Goal: Task Accomplishment & Management: Complete application form

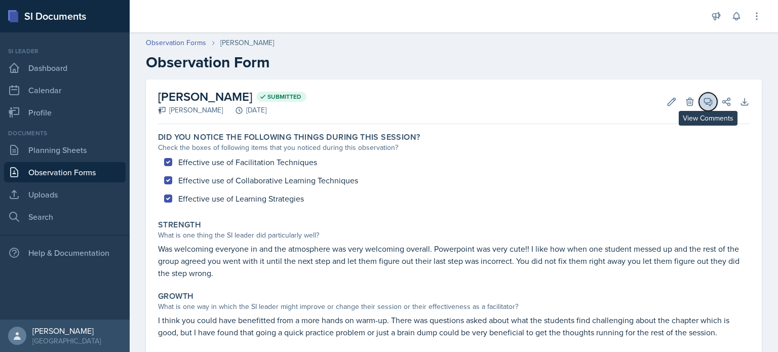
click at [705, 97] on icon at bounding box center [708, 102] width 10 height 10
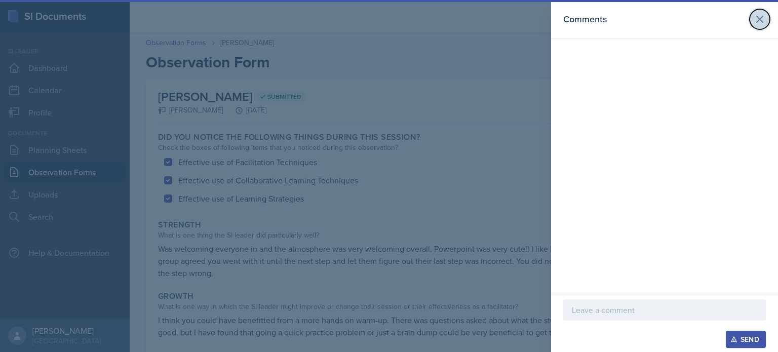
click at [759, 21] on icon at bounding box center [760, 19] width 12 height 12
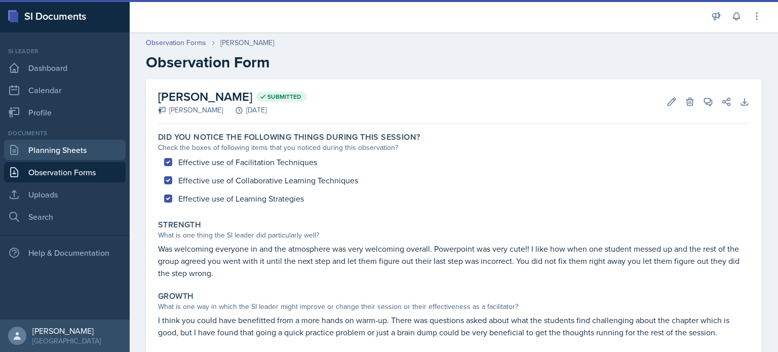
click at [30, 151] on link "Planning Sheets" at bounding box center [65, 150] width 122 height 20
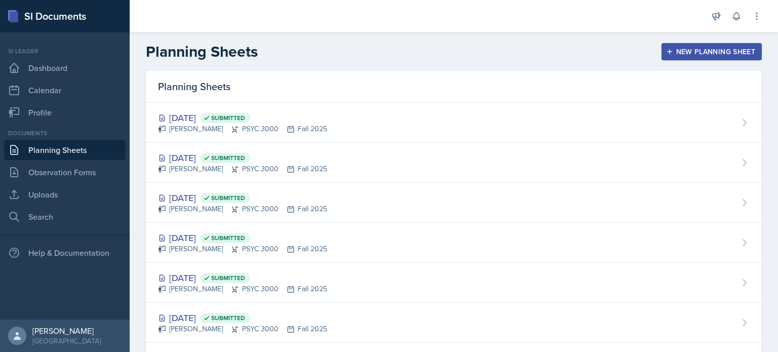
click at [731, 45] on button "New Planning Sheet" at bounding box center [712, 51] width 100 height 17
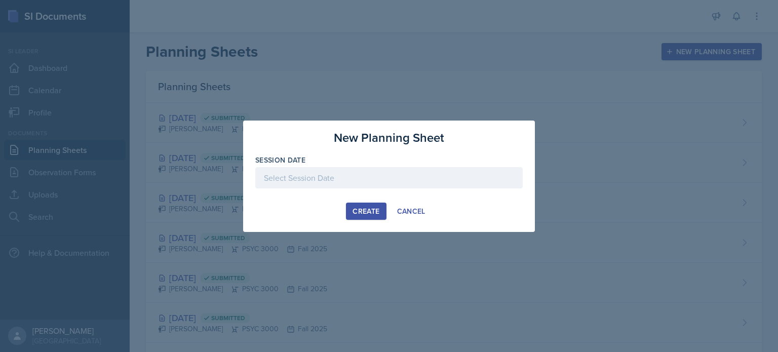
click at [333, 179] on div at bounding box center [389, 177] width 268 height 21
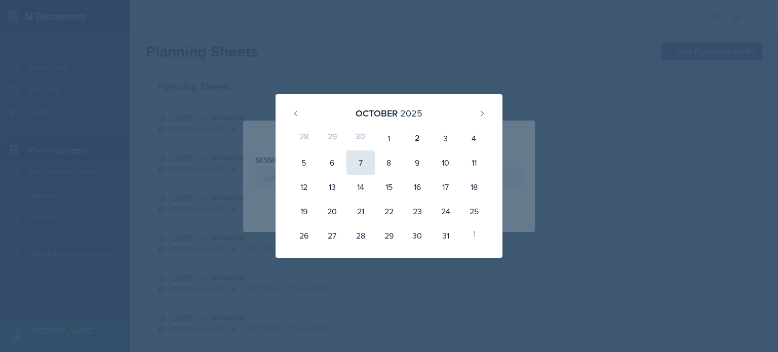
click at [368, 158] on div "7" at bounding box center [361, 162] width 28 height 24
type input "October 7th, 2025"
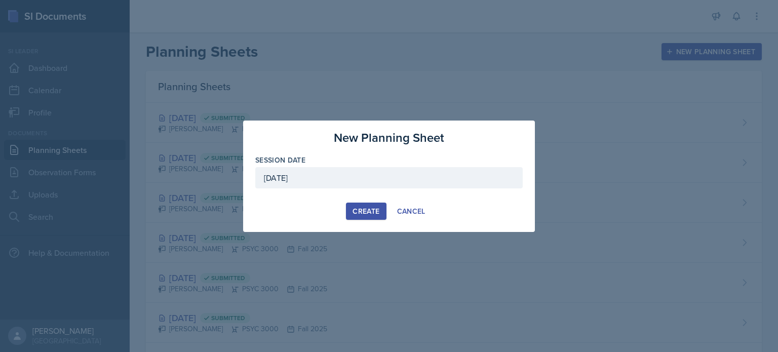
click at [366, 214] on div "Create" at bounding box center [366, 211] width 27 height 8
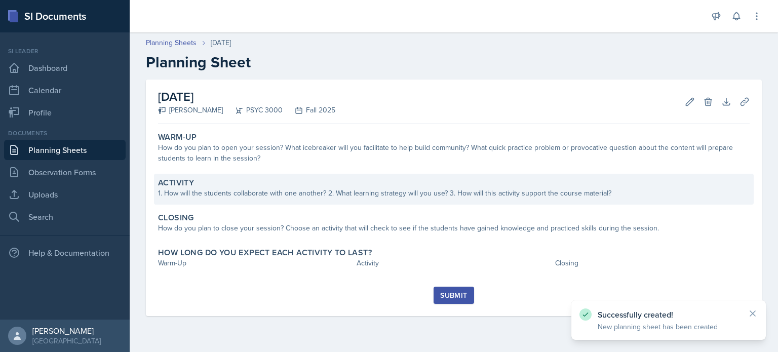
click at [361, 198] on div "1. How will the students collaborate with one another? 2. What learning strateg…" at bounding box center [454, 193] width 592 height 11
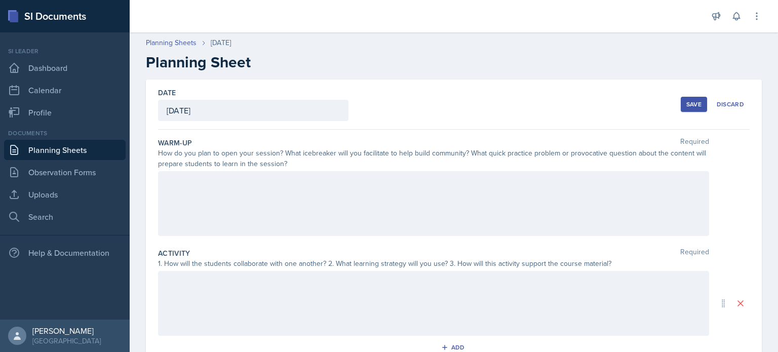
click at [292, 194] on div at bounding box center [433, 203] width 551 height 65
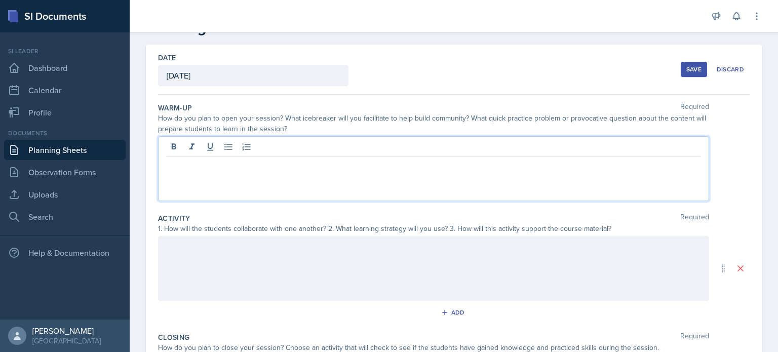
click at [228, 248] on p at bounding box center [434, 247] width 534 height 12
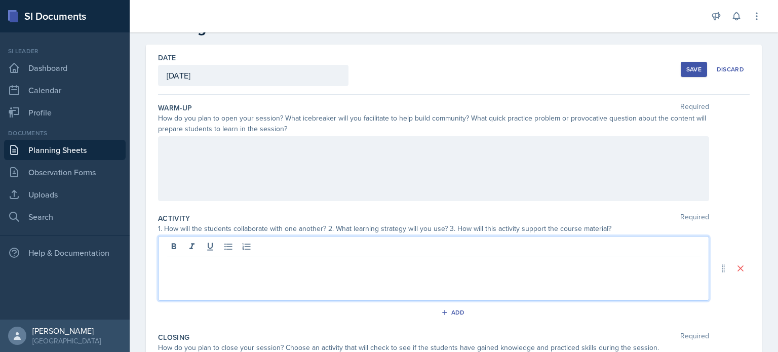
scroll to position [53, 0]
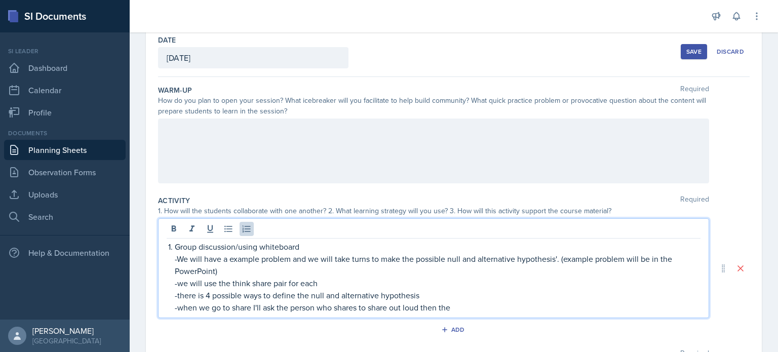
click at [260, 280] on p "-we will use the think share pair for each" at bounding box center [438, 283] width 526 height 12
click at [476, 302] on p "-when we go to share I'll ask the person who shares to share out loud then the" at bounding box center [438, 307] width 526 height 12
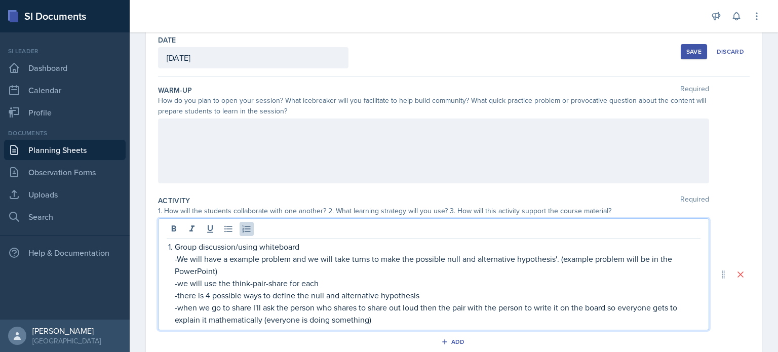
click at [303, 250] on p "Group discussion/using whiteboard" at bounding box center [438, 247] width 526 height 12
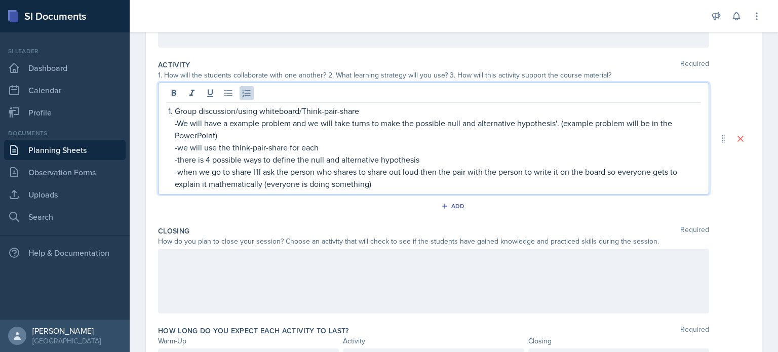
scroll to position [188, 0]
click at [457, 209] on div "Add" at bounding box center [454, 207] width 22 height 8
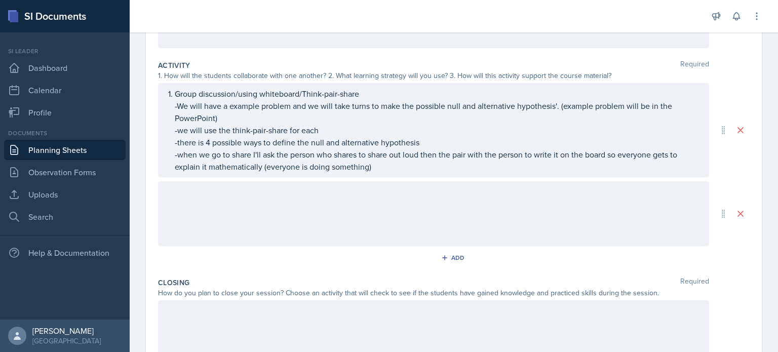
click at [266, 222] on div at bounding box center [433, 213] width 551 height 65
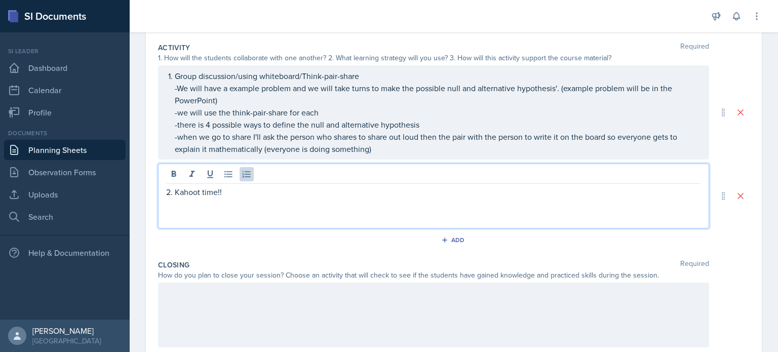
scroll to position [0, 0]
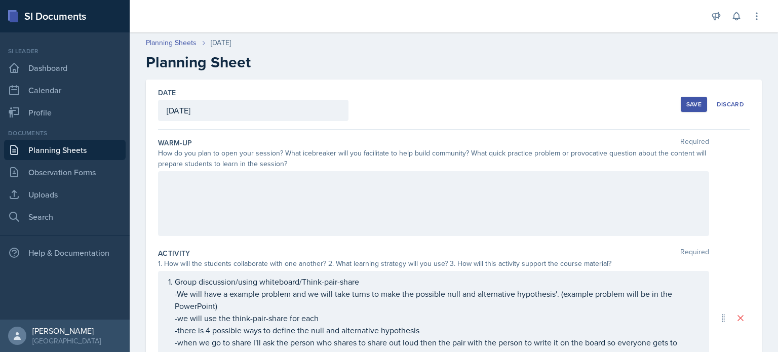
click at [687, 100] on div "Save" at bounding box center [694, 104] width 15 height 8
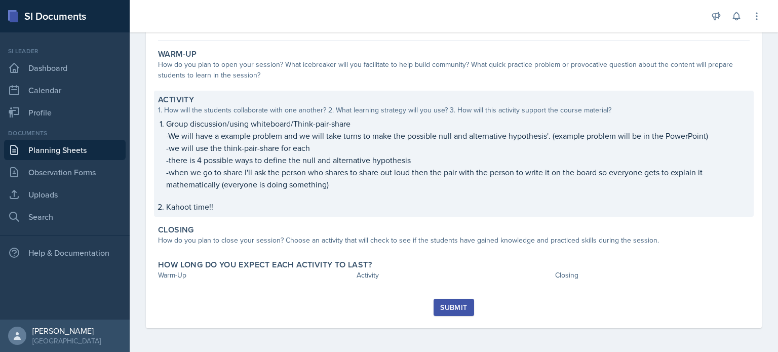
scroll to position [83, 0]
click at [196, 208] on p "Kahoot time!!" at bounding box center [458, 207] width 584 height 12
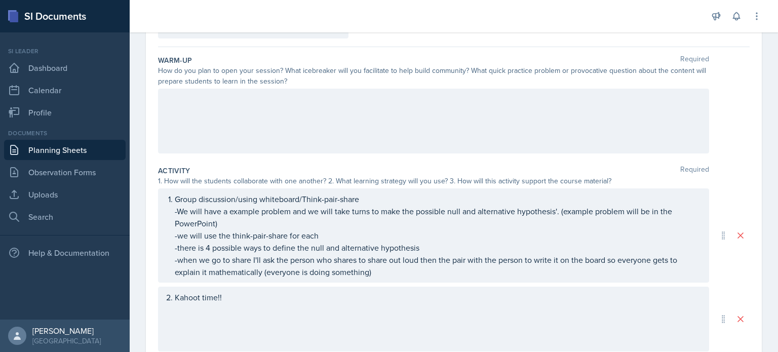
click at [229, 305] on div "Kahoot time!!" at bounding box center [433, 319] width 551 height 65
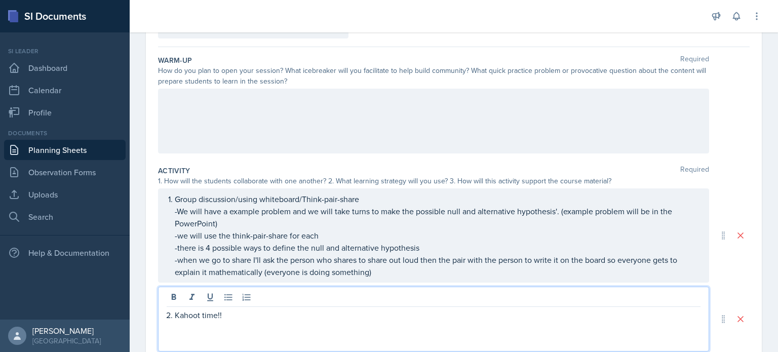
scroll to position [100, 0]
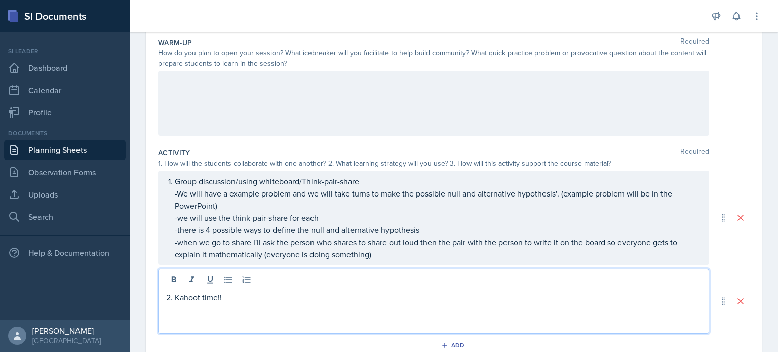
click at [229, 305] on div "Kahoot time!!" at bounding box center [433, 301] width 551 height 65
click at [227, 294] on p "Kahoot time!!" at bounding box center [438, 297] width 526 height 12
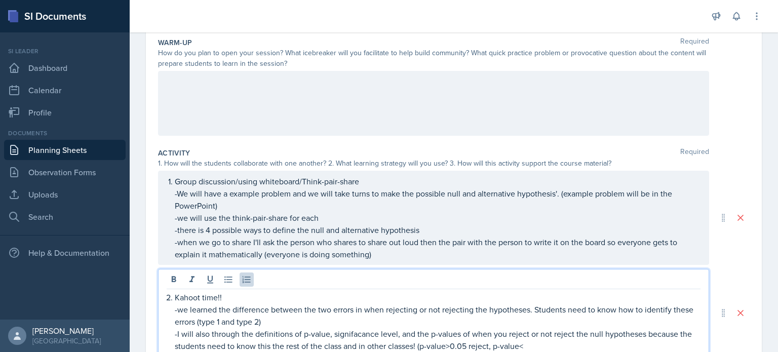
click at [479, 341] on p "-I will also through the definitions of p-value, signifacance level, and the p-…" at bounding box center [438, 340] width 526 height 24
click at [471, 347] on p "-I will also through the definitions of p-value, signifacance level, and the p-…" at bounding box center [438, 340] width 526 height 24
click at [550, 346] on p "-I will also through the definitions of p-value, signifacance level, and the p-…" at bounding box center [438, 340] width 526 height 24
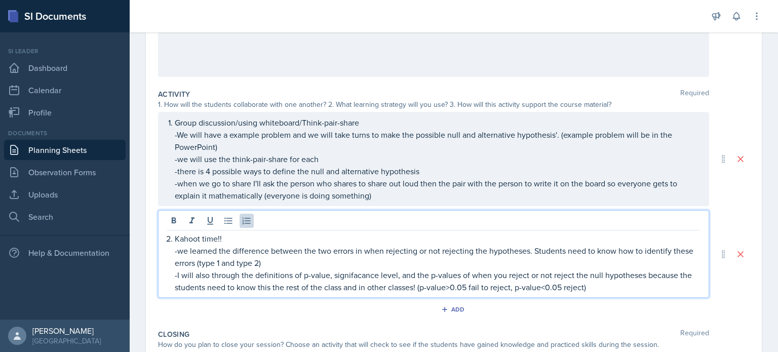
scroll to position [164, 0]
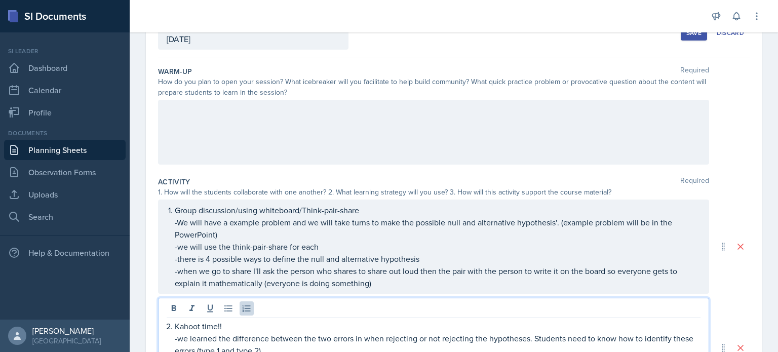
click at [294, 129] on div at bounding box center [433, 132] width 551 height 65
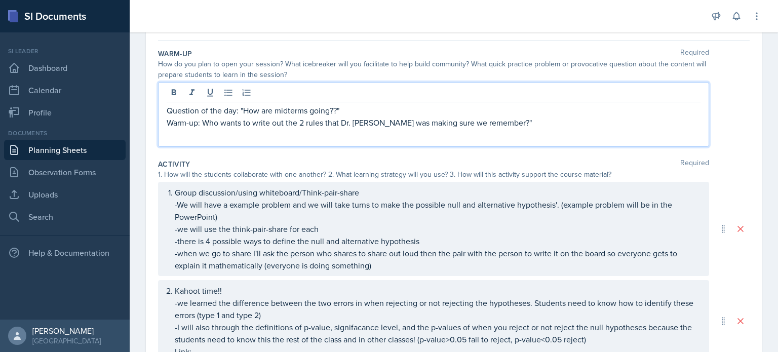
click at [198, 120] on p "Warm-up: Who wants to write out the 2 rules that Dr. Rheem was making sure we r…" at bounding box center [434, 123] width 534 height 12
click at [528, 123] on p "Warm-up: "Who wants to write out the 2 rules that Dr. Rheem was making sure we …" at bounding box center [434, 123] width 534 height 12
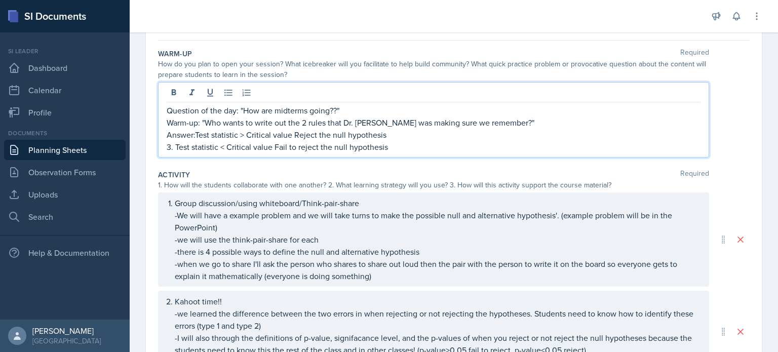
click at [175, 149] on p "3. Test statistic < Critical value Fail to reject the null hypothesis" at bounding box center [434, 147] width 534 height 12
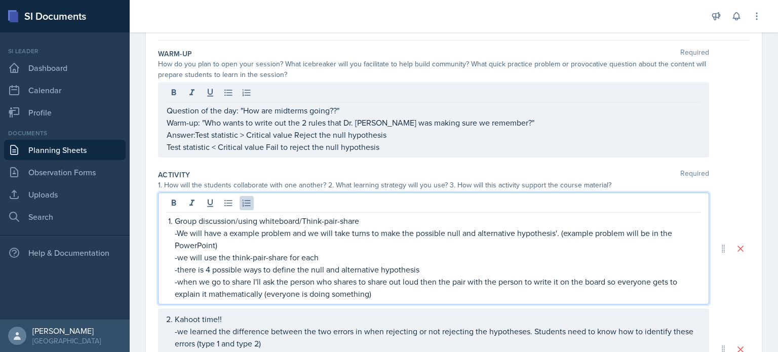
click at [168, 147] on p "Test statistic < Critical value Fail to reject the null hypothesis" at bounding box center [434, 147] width 534 height 12
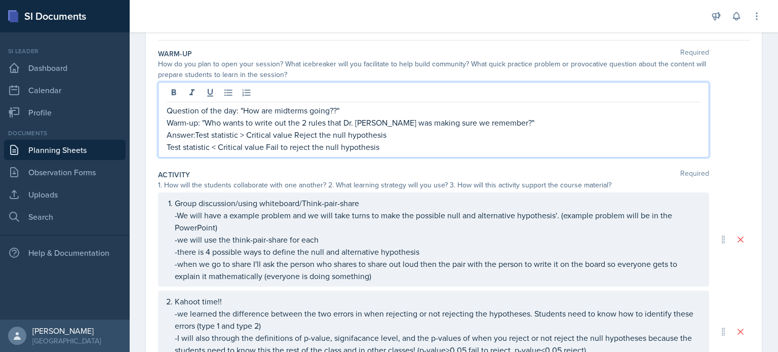
click at [295, 144] on p "Test statistic < Critical value Fail to reject the null hypothesis" at bounding box center [434, 147] width 534 height 12
click at [294, 131] on p "Answer:Test statistic > Critical value Reject the null hypothesis" at bounding box center [434, 135] width 534 height 12
click at [196, 134] on p "Answer:Test statistic > Critical value - Reject the null hypothesis" at bounding box center [434, 135] width 534 height 12
click at [195, 144] on p "Test statistic < Critical value - Fail to reject the null hypothesis" at bounding box center [434, 147] width 534 height 12
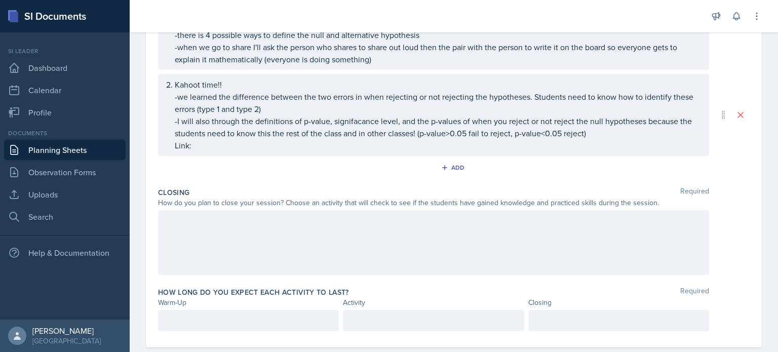
scroll to position [324, 0]
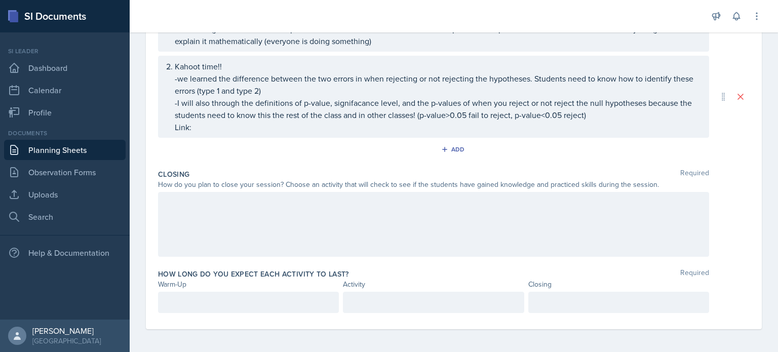
click at [196, 201] on div at bounding box center [433, 224] width 551 height 65
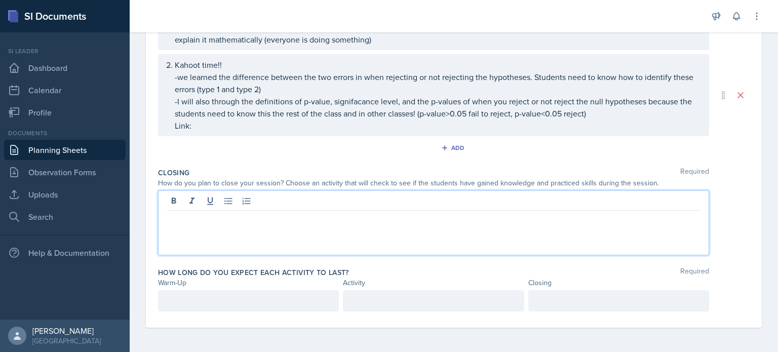
scroll to position [314, 0]
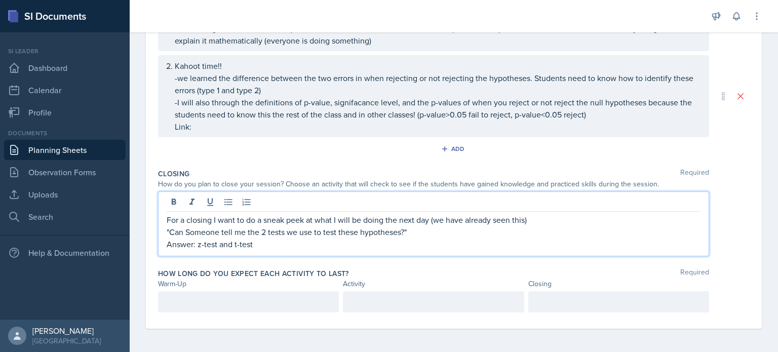
click at [285, 232] on p ""Can Someone tell me the 2 tests we use to test these hypotheses?"" at bounding box center [434, 232] width 534 height 12
click at [308, 251] on div "For a closing I want to do a sneak peek at what I will be doing the next day (w…" at bounding box center [433, 224] width 551 height 65
click at [504, 226] on p ""Can Someone tell me the 2 tests names we use to test these hypotheses?"" at bounding box center [434, 232] width 534 height 12
click at [271, 248] on p "Answer: z-test and t-test" at bounding box center [434, 244] width 534 height 12
click at [569, 296] on div at bounding box center [618, 301] width 181 height 21
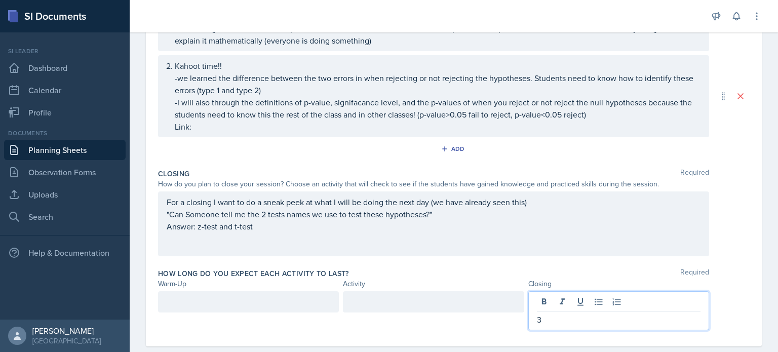
click at [233, 302] on div at bounding box center [248, 301] width 181 height 21
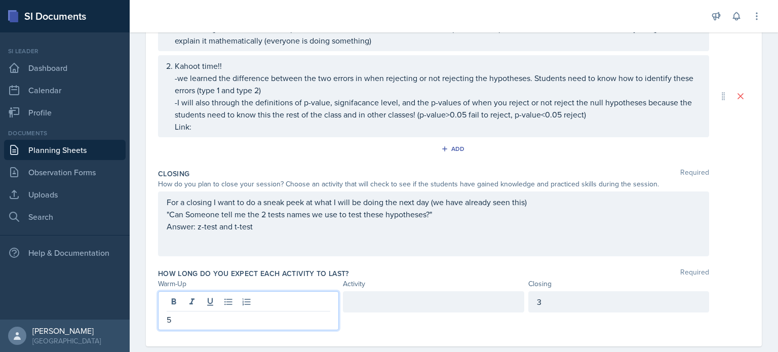
click at [551, 298] on div "3" at bounding box center [618, 301] width 181 height 21
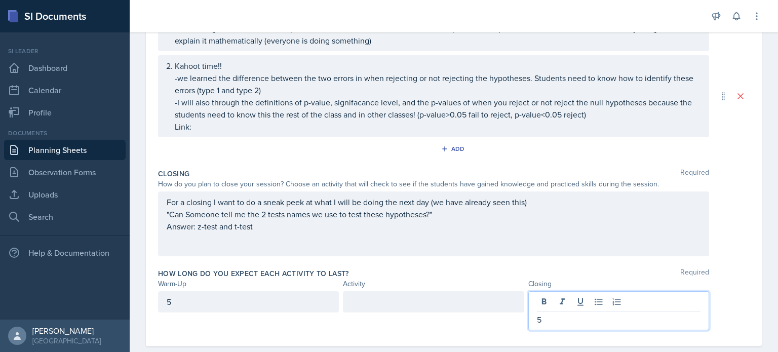
click at [464, 300] on div at bounding box center [433, 301] width 181 height 21
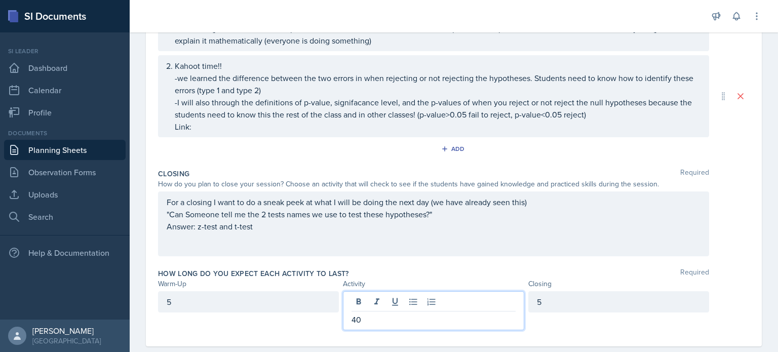
click at [599, 264] on div "How long do you expect each activity to last? Required Warm-Up Activity Closing…" at bounding box center [454, 301] width 592 height 74
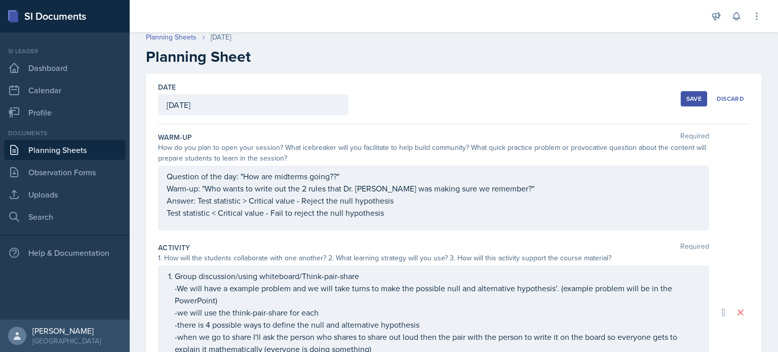
scroll to position [6, 0]
click at [690, 105] on button "Save" at bounding box center [694, 98] width 26 height 15
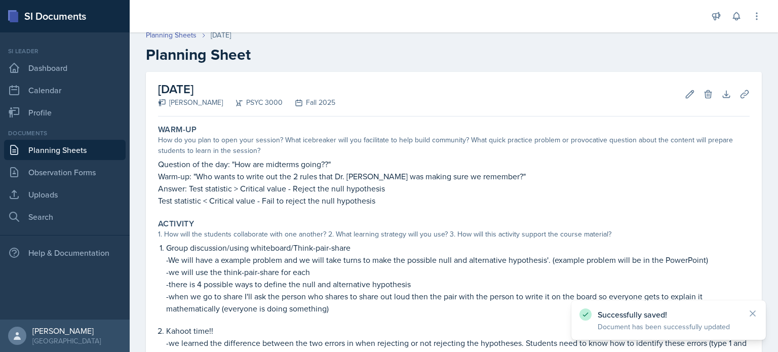
scroll to position [1, 0]
